Goal: Transaction & Acquisition: Purchase product/service

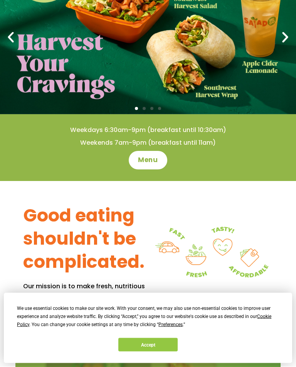
scroll to position [91, 0]
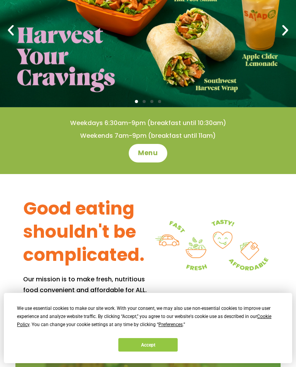
click at [144, 352] on button "Accept" at bounding box center [147, 345] width 59 height 14
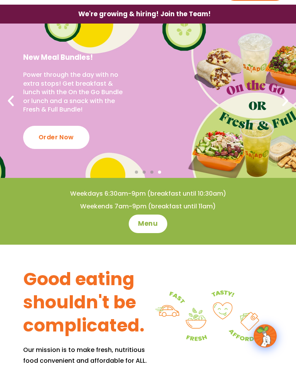
scroll to position [0, 0]
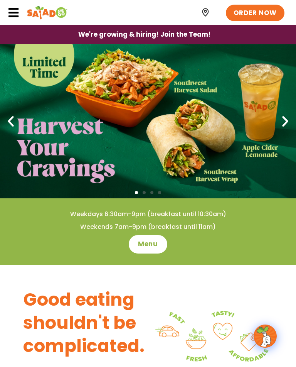
click at [10, 17] on icon at bounding box center [14, 13] width 12 height 12
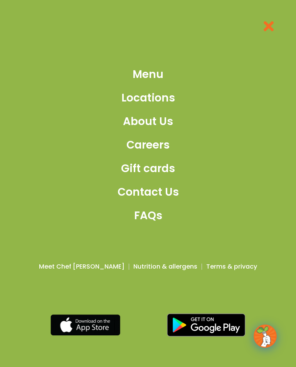
click at [129, 173] on span "Gift cards" at bounding box center [148, 169] width 54 height 16
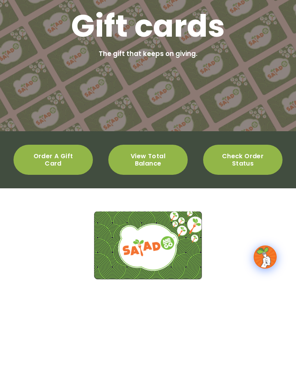
scroll to position [145, 0]
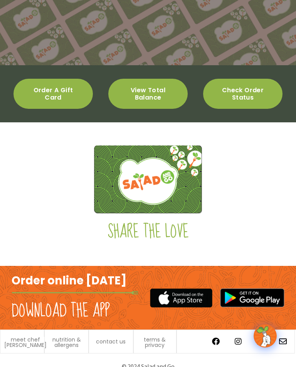
click at [24, 345] on span "meet chef [PERSON_NAME]" at bounding box center [25, 342] width 42 height 11
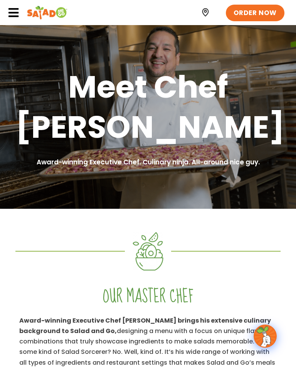
click at [13, 15] on icon at bounding box center [14, 13] width 12 height 12
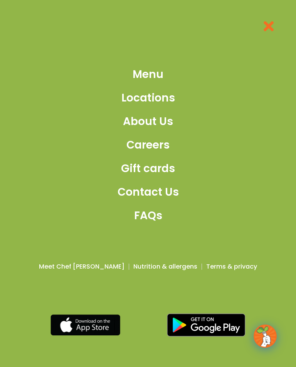
click at [129, 177] on span "Gift cards" at bounding box center [148, 169] width 54 height 16
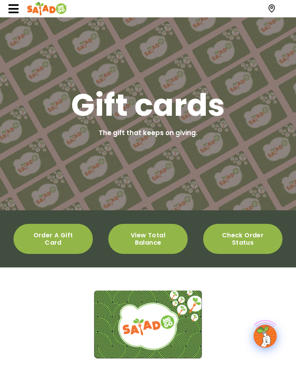
click at [47, 235] on span "Order a gift card" at bounding box center [53, 239] width 52 height 15
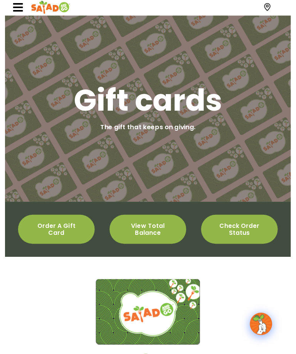
scroll to position [7, 0]
